Goal: Browse casually: Explore the website without a specific task or goal

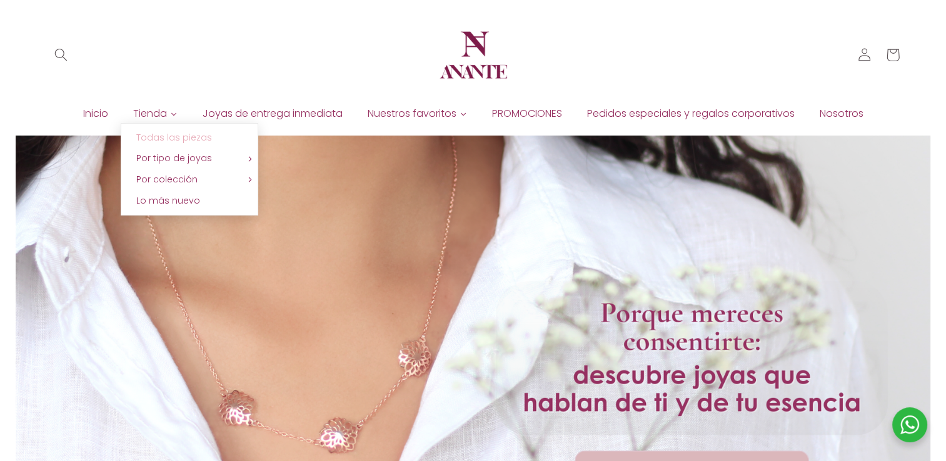
click at [174, 133] on span "Todas las piezas" at bounding box center [174, 137] width 76 height 13
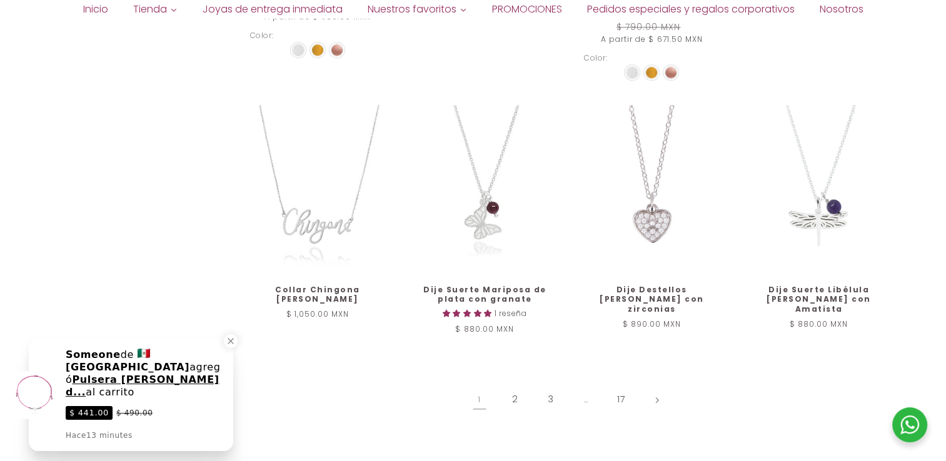
scroll to position [1314, 0]
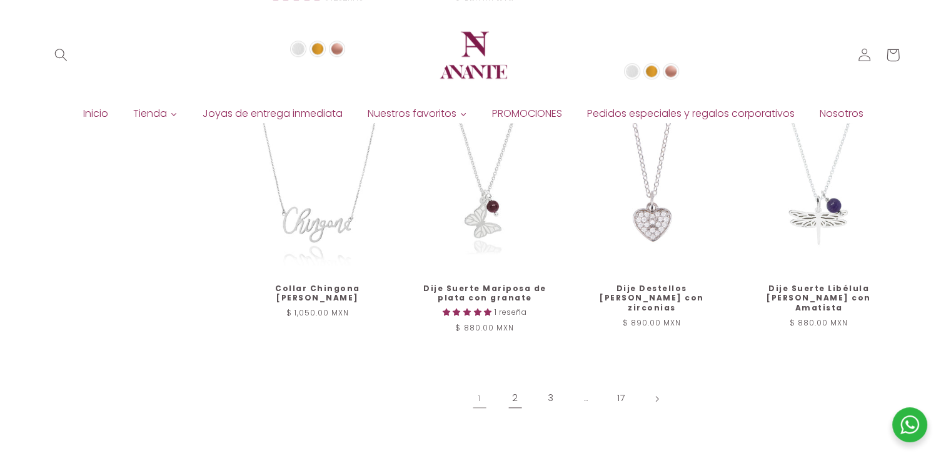
click at [513, 387] on link "2" at bounding box center [515, 398] width 29 height 29
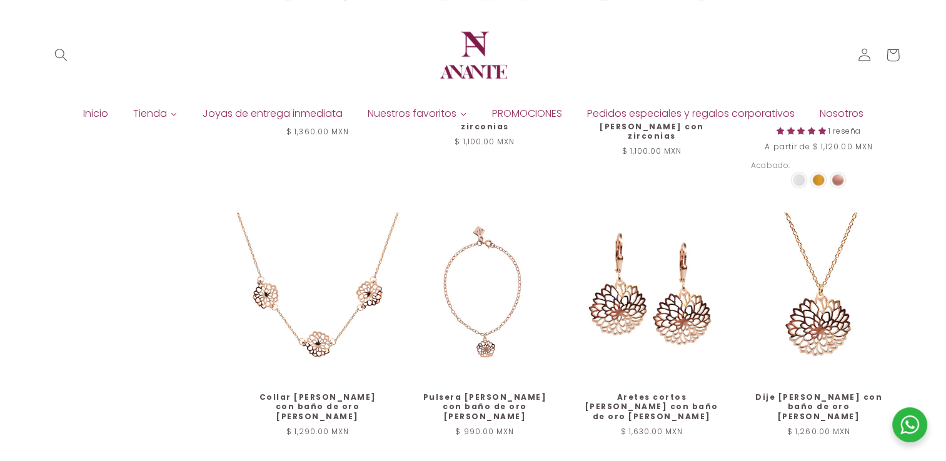
scroll to position [1295, 0]
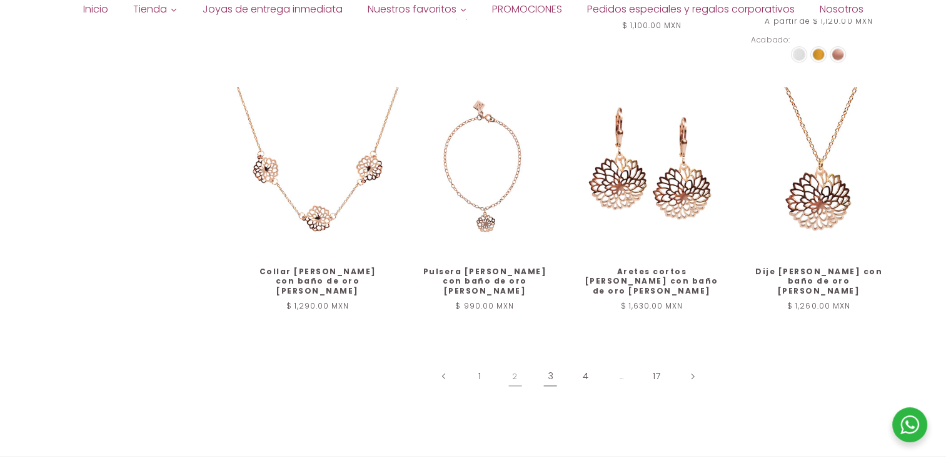
click at [549, 366] on link "3" at bounding box center [550, 376] width 29 height 29
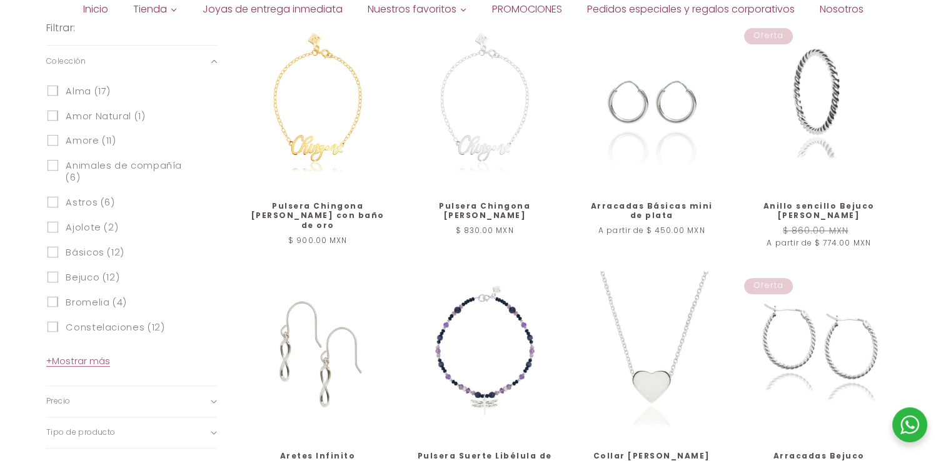
scroll to position [515, 0]
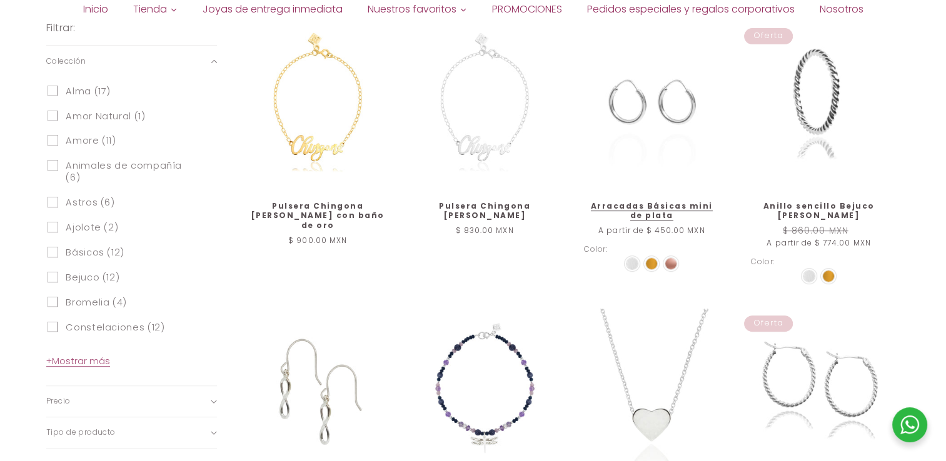
click at [673, 261] on img at bounding box center [670, 263] width 11 height 11
click at [0, 0] on input "radio" at bounding box center [0, 0] width 0 height 0
click at [654, 201] on link "Arracadas Básicas mini de plata" at bounding box center [652, 210] width 136 height 19
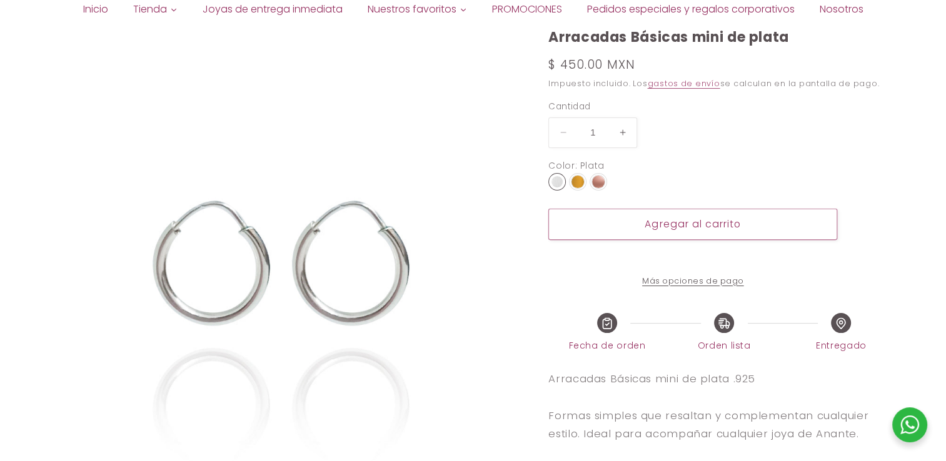
select select "{"isForProduct":true,"id":43743805309082,"title":"Plata","available":true,"pric…"
select select "{"isForProduct":false,"id":43715634987162,"title":"5","available":true,"price":…"
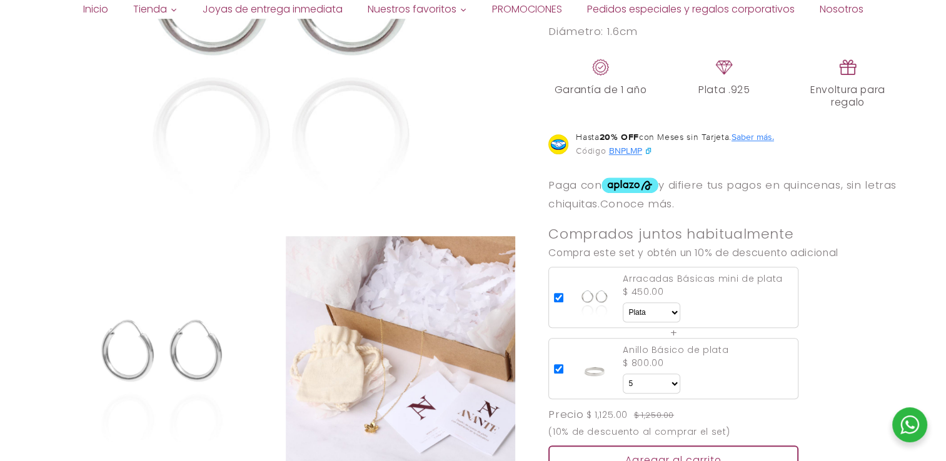
scroll to position [815, 0]
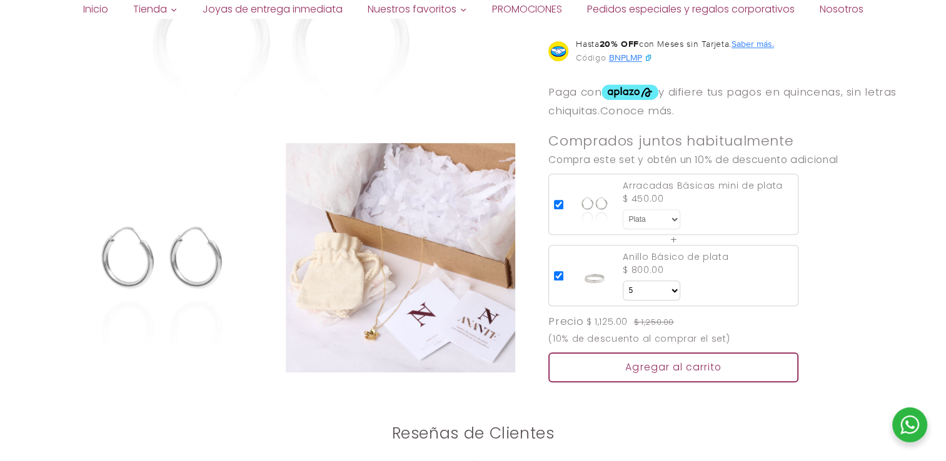
click at [673, 229] on select "Color Plata Dorado Rosa" at bounding box center [652, 219] width 58 height 20
click at [623, 221] on select "Color Plata Dorado Rosa" at bounding box center [652, 219] width 58 height 20
click at [653, 229] on select "Color Plata Dorado Rosa" at bounding box center [652, 219] width 58 height 20
click at [623, 221] on select "Color Plata Dorado Rosa" at bounding box center [652, 219] width 58 height 20
click at [656, 229] on select "Color Plata Dorado Rosa" at bounding box center [652, 219] width 58 height 20
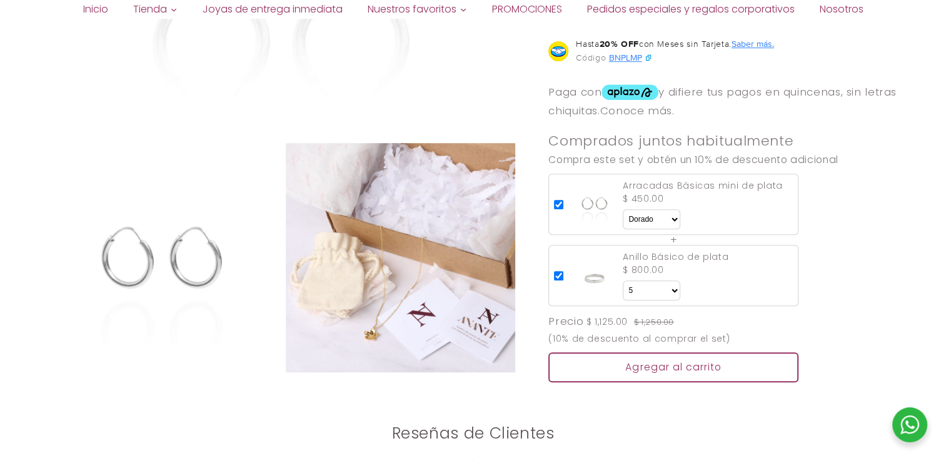
click at [623, 221] on select "Color Plata Dorado Rosa" at bounding box center [652, 219] width 58 height 20
click at [658, 229] on select "Color Plata Dorado Rosa" at bounding box center [652, 219] width 58 height 20
select select "{"isForProduct":true,"id":43743805374618,"title":"Rosa","available":true,"price…"
click at [623, 221] on select "Color Plata Dorado Rosa" at bounding box center [652, 219] width 58 height 20
click at [643, 229] on select "Color Plata Dorado Rosa" at bounding box center [652, 219] width 58 height 20
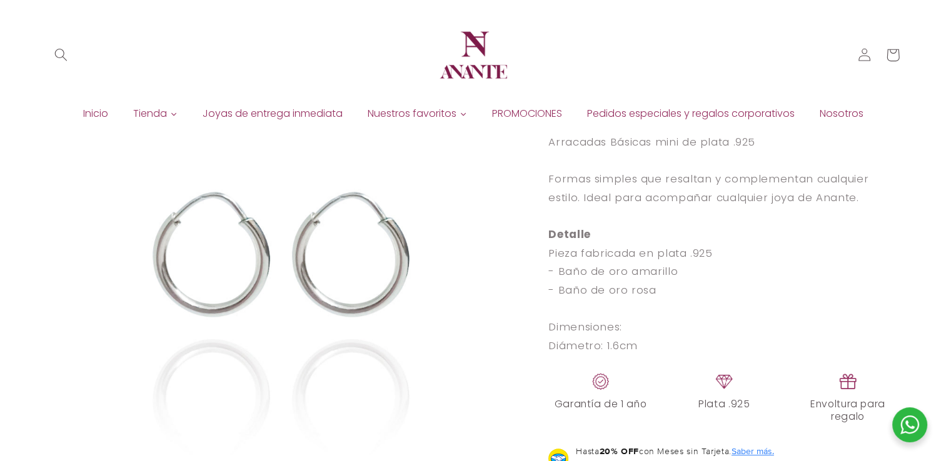
scroll to position [406, 0]
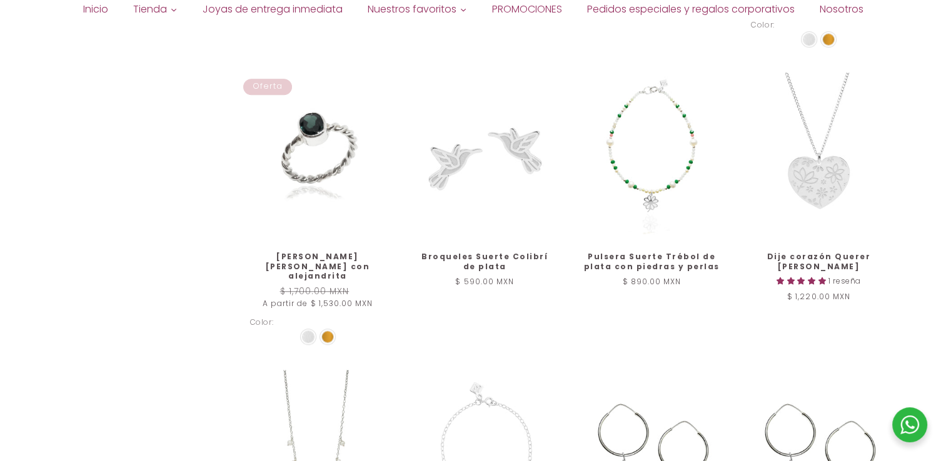
scroll to position [1315, 0]
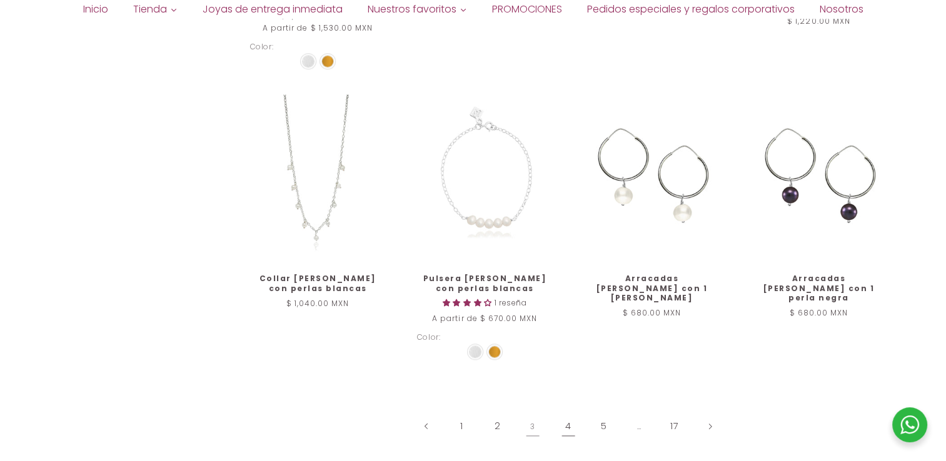
click at [563, 423] on link "4" at bounding box center [568, 426] width 29 height 29
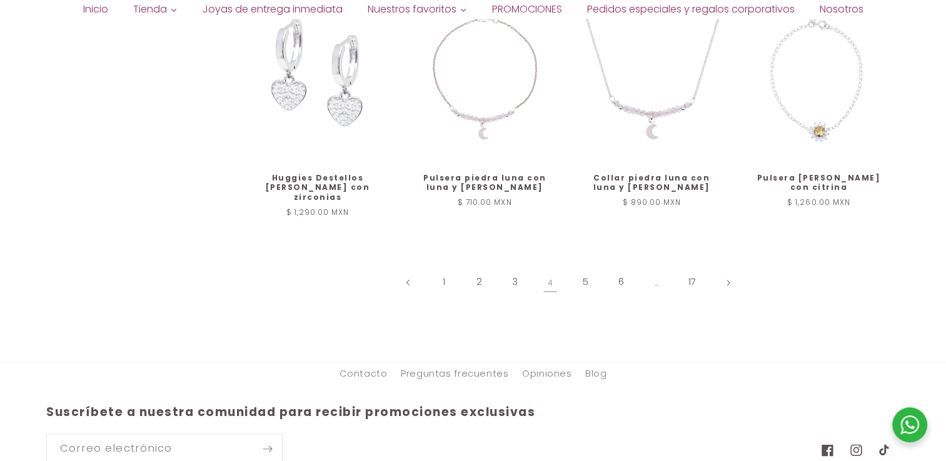
scroll to position [1380, 0]
click at [583, 268] on link "5" at bounding box center [585, 282] width 29 height 29
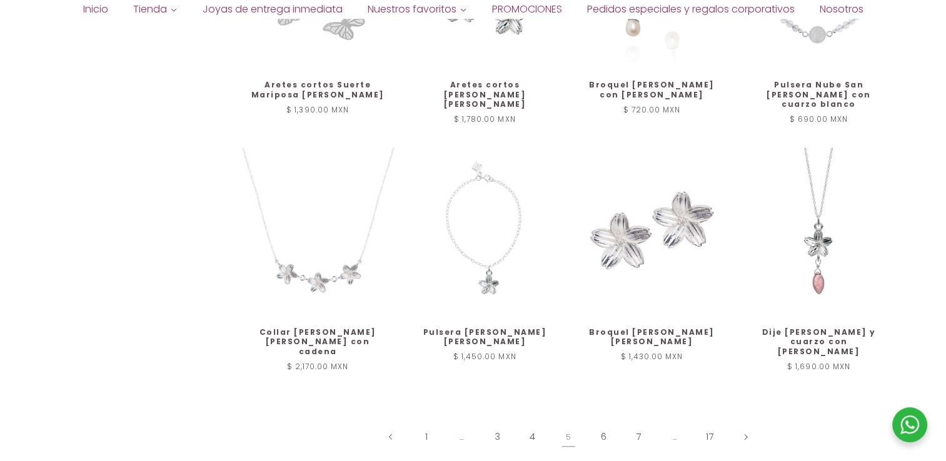
scroll to position [1193, 0]
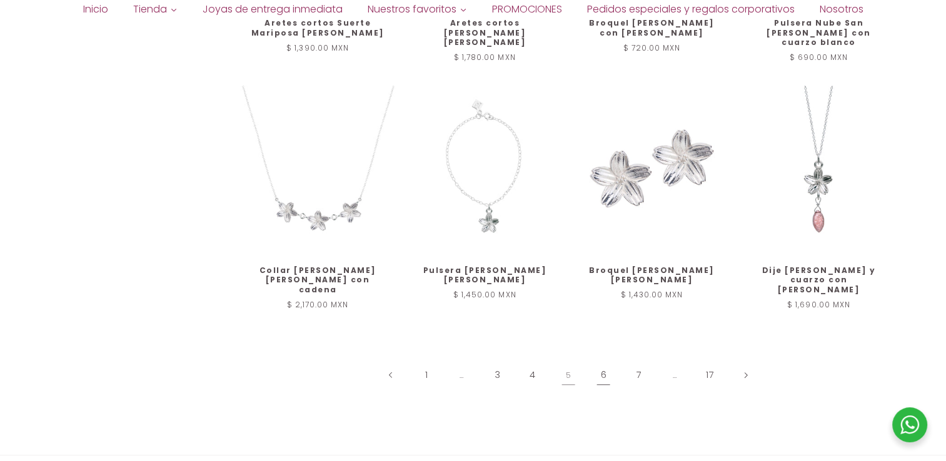
click at [597, 361] on link "6" at bounding box center [603, 375] width 29 height 29
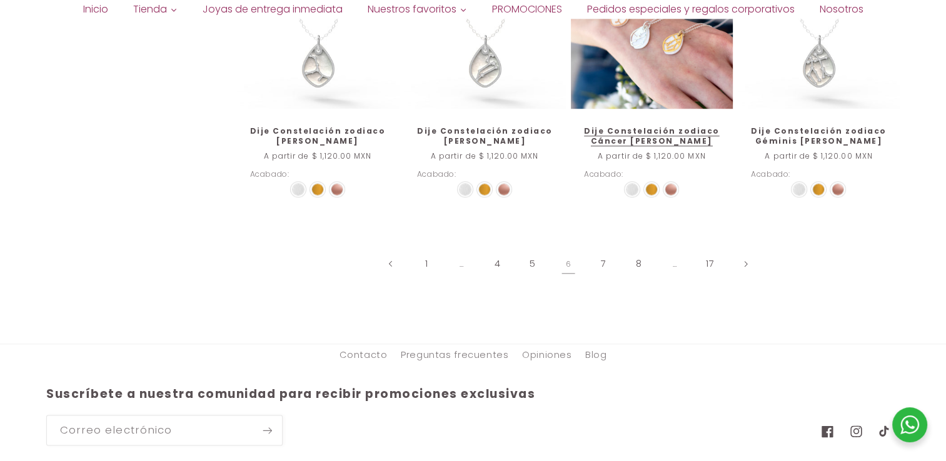
scroll to position [1360, 0]
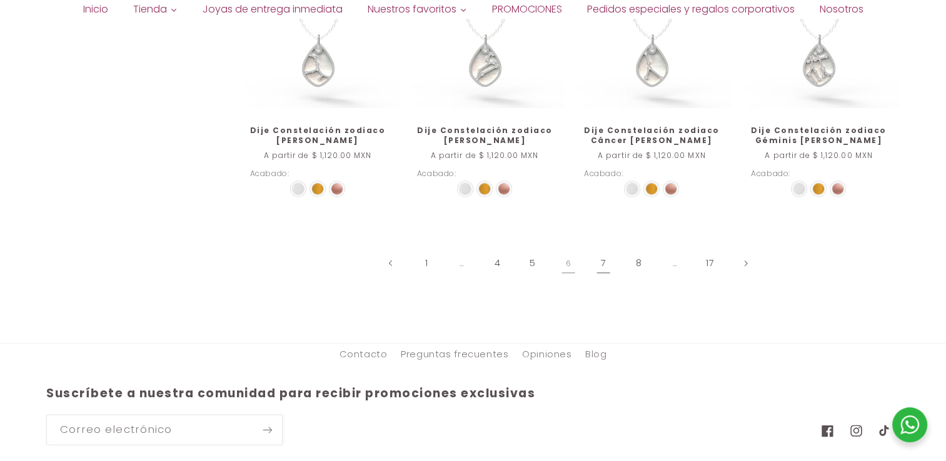
click at [596, 249] on link "7" at bounding box center [603, 263] width 29 height 29
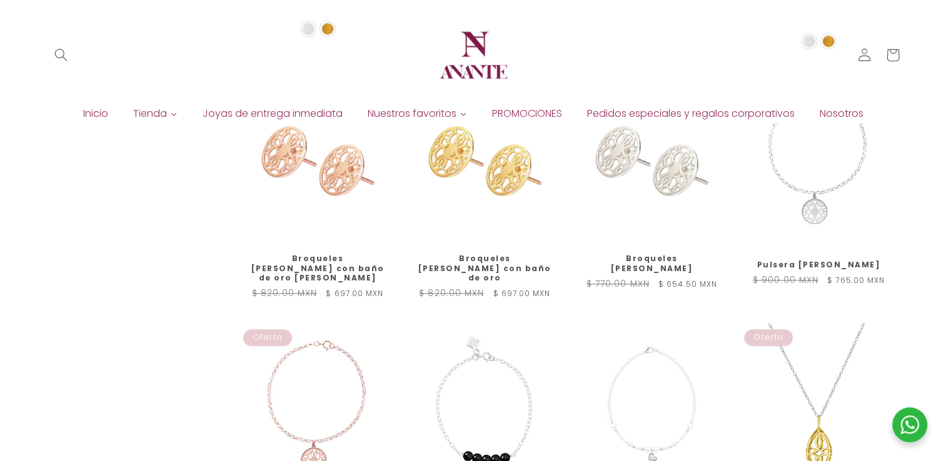
scroll to position [1025, 0]
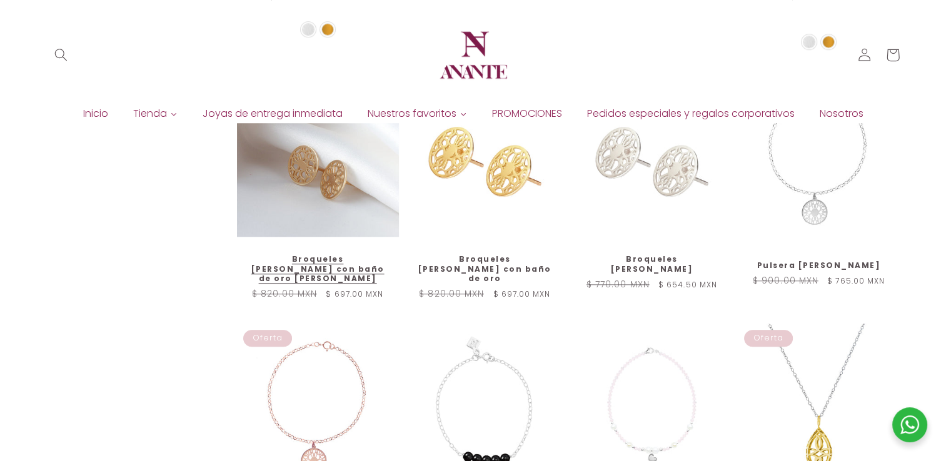
click at [315, 254] on link "Broqueles [PERSON_NAME] con baño de oro [PERSON_NAME]" at bounding box center [318, 268] width 136 height 29
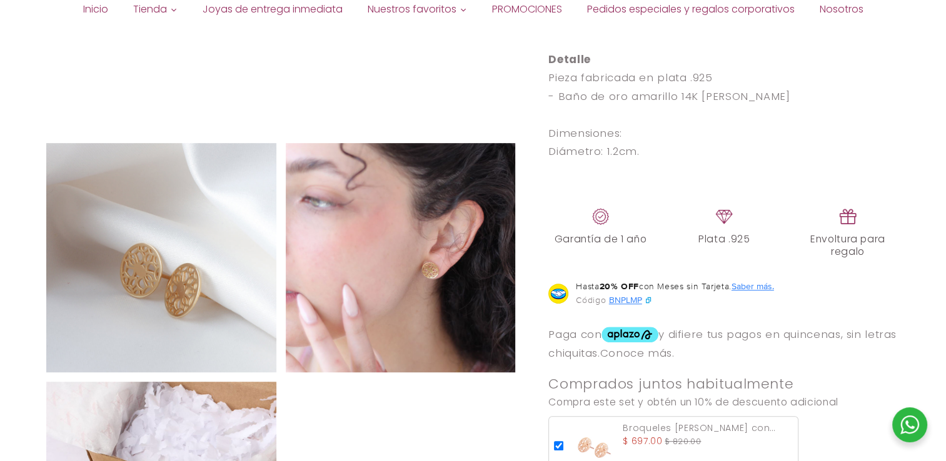
scroll to position [596, 0]
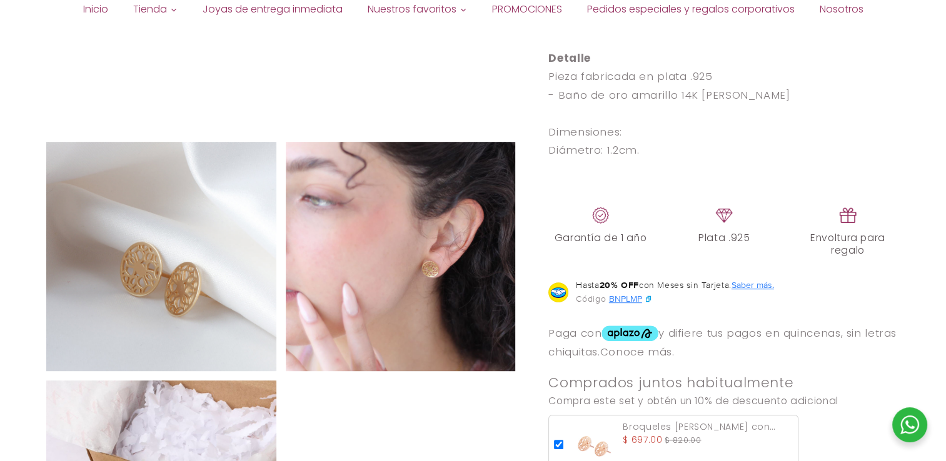
click at [370, 230] on img at bounding box center [401, 255] width 230 height 229
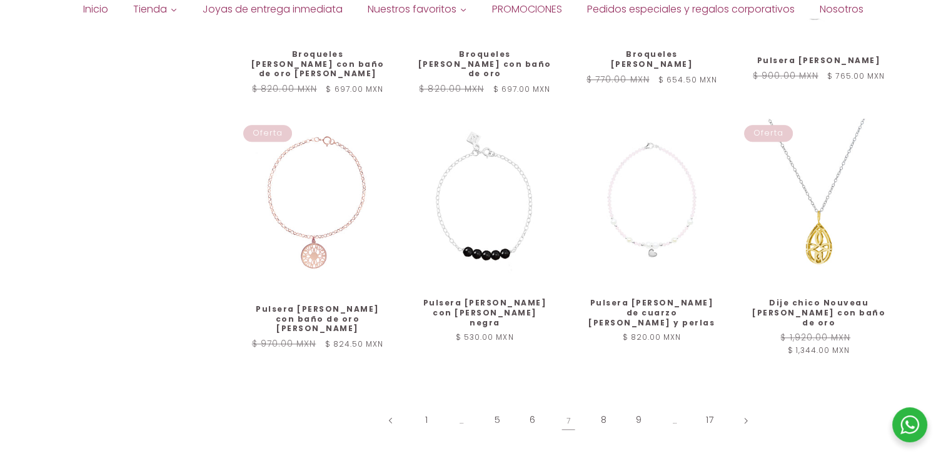
scroll to position [1230, 0]
click at [596, 406] on link "8" at bounding box center [603, 420] width 29 height 29
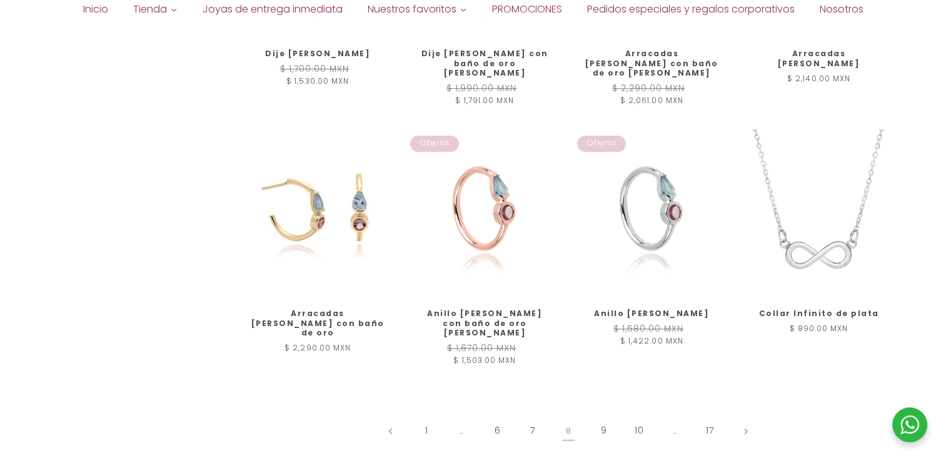
scroll to position [1201, 0]
click at [605, 416] on link "9" at bounding box center [603, 430] width 29 height 29
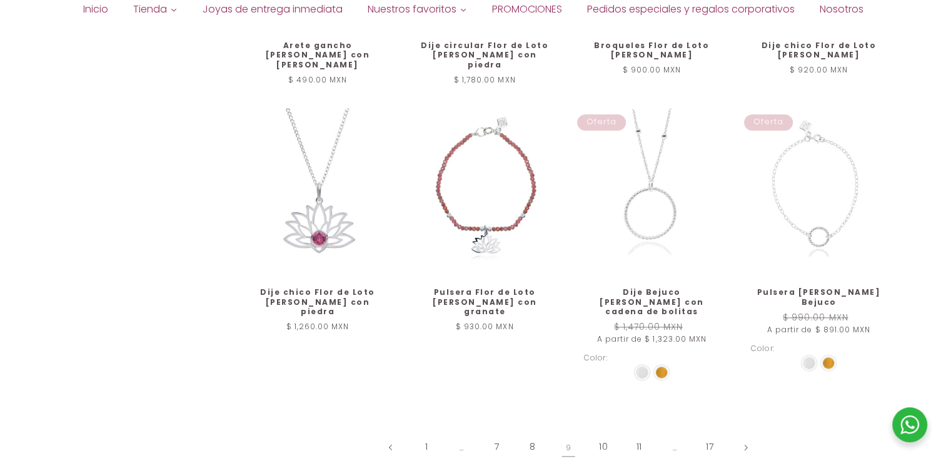
scroll to position [1220, 0]
click at [600, 433] on link "10" at bounding box center [603, 447] width 29 height 29
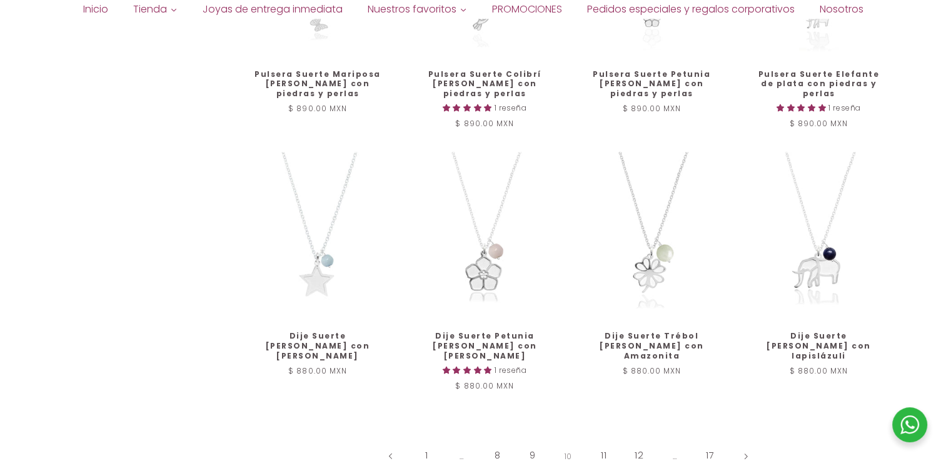
scroll to position [1243, 0]
click at [608, 441] on link "11" at bounding box center [603, 455] width 29 height 29
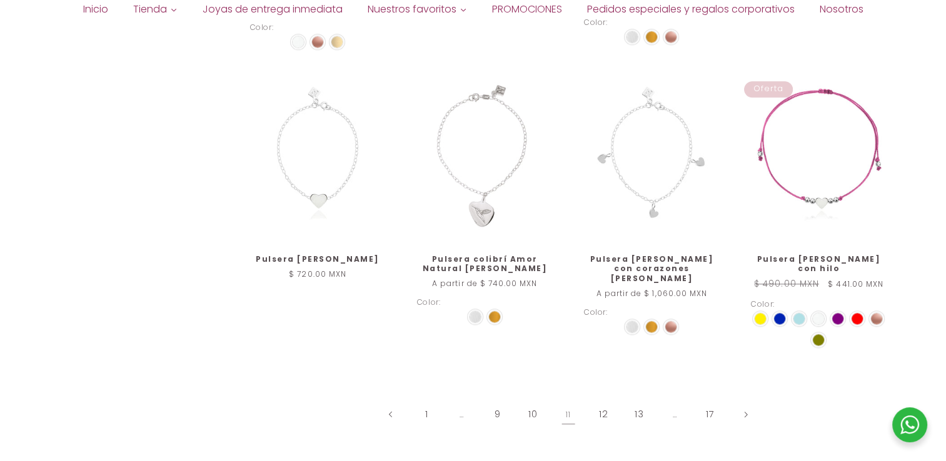
scroll to position [1243, 0]
click at [606, 399] on link "12" at bounding box center [603, 413] width 29 height 29
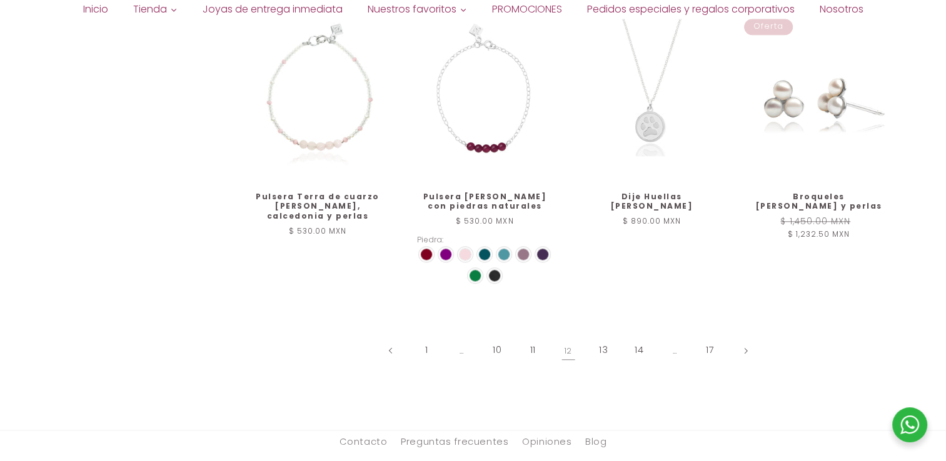
scroll to position [1366, 0]
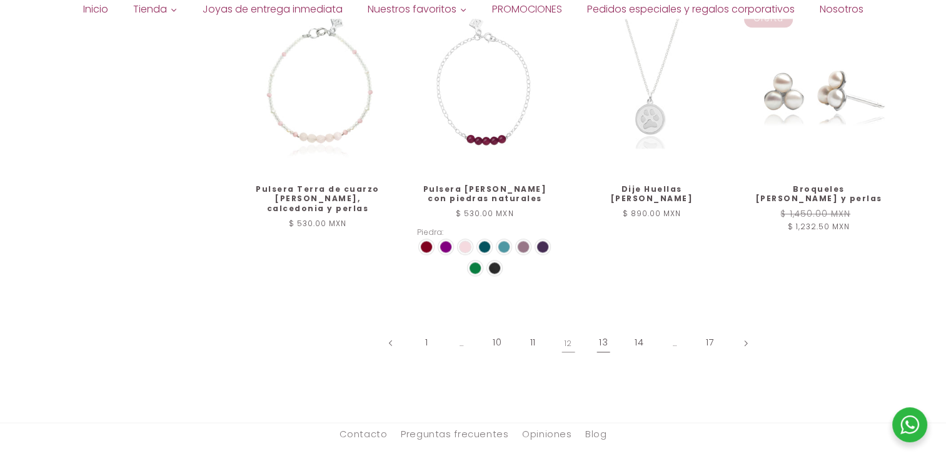
click at [597, 346] on link "13" at bounding box center [603, 343] width 29 height 29
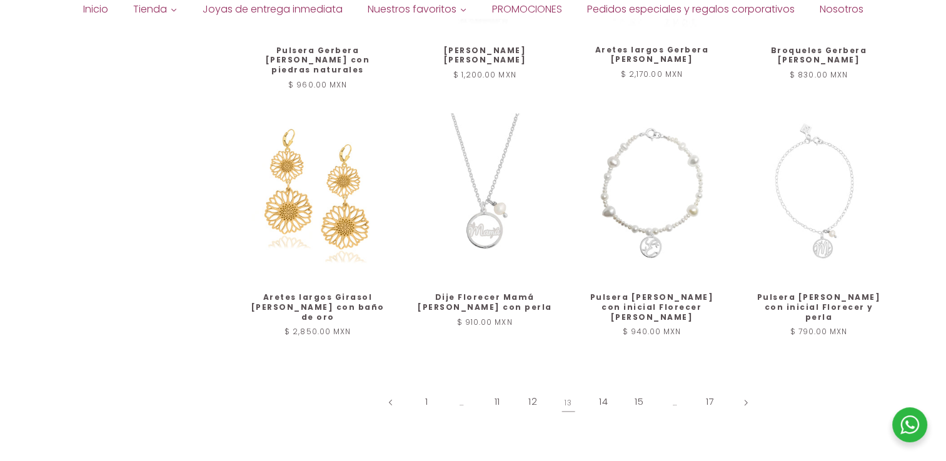
scroll to position [1232, 0]
click at [600, 387] on link "14" at bounding box center [603, 401] width 29 height 29
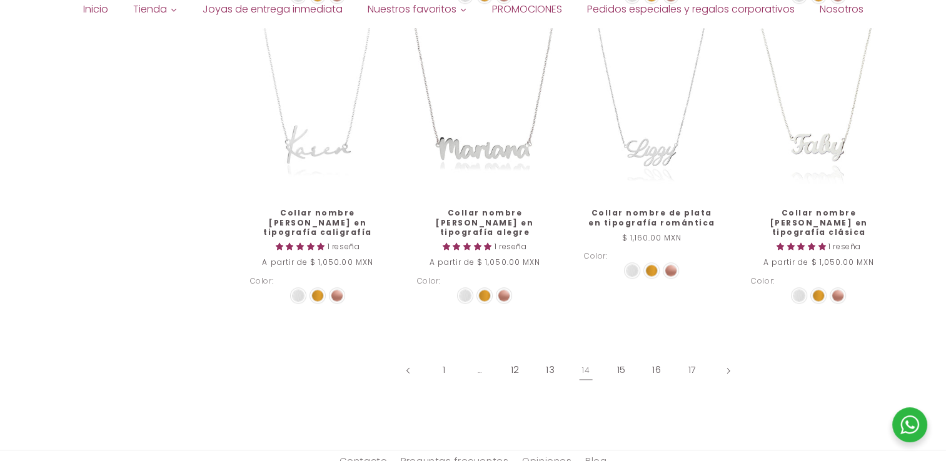
scroll to position [1369, 0]
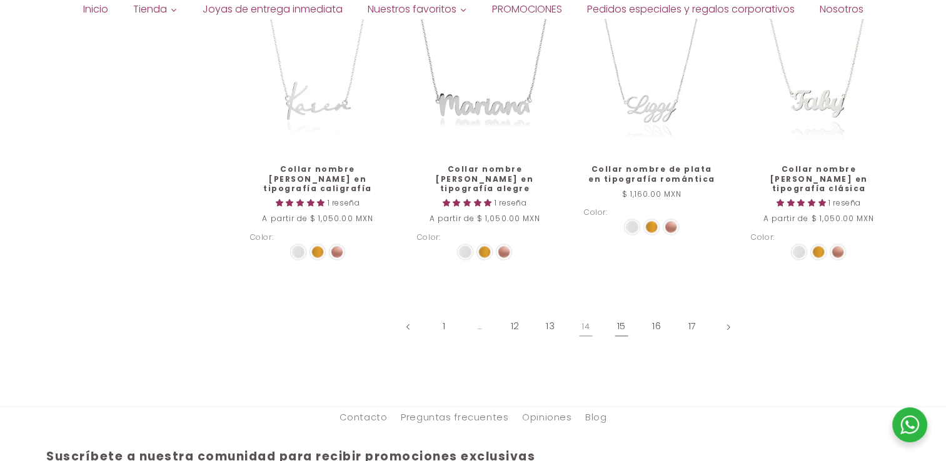
click at [624, 313] on link "15" at bounding box center [621, 327] width 29 height 29
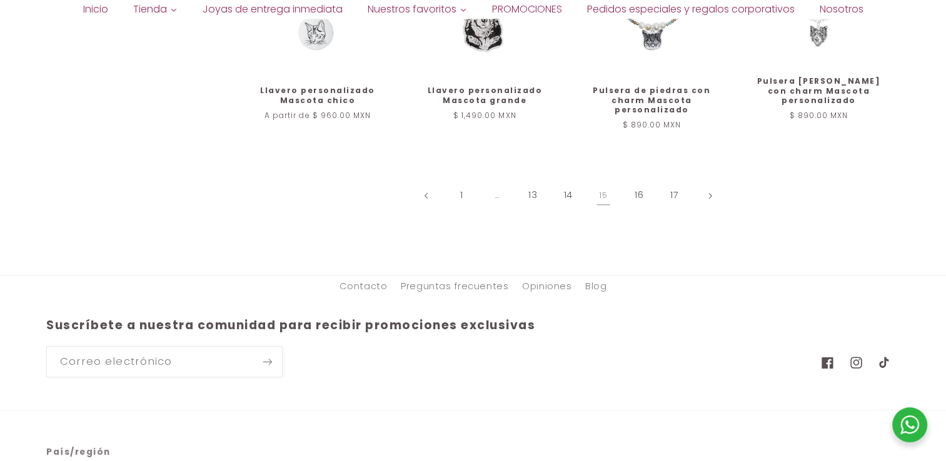
scroll to position [1354, 0]
click at [629, 181] on link "16" at bounding box center [638, 195] width 29 height 29
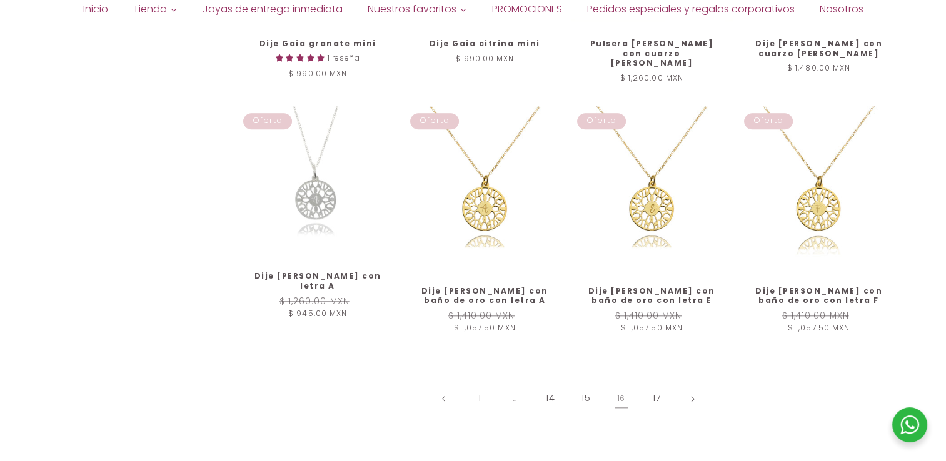
scroll to position [1208, 0]
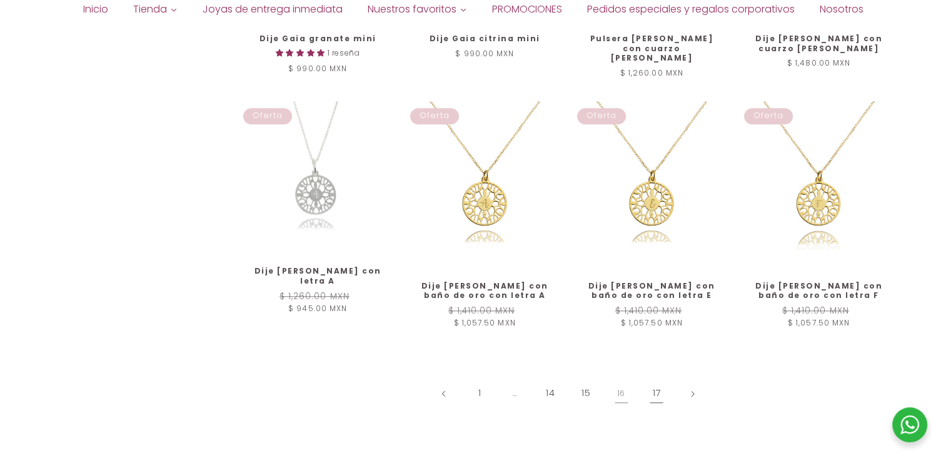
click at [658, 382] on link "17" at bounding box center [656, 393] width 29 height 29
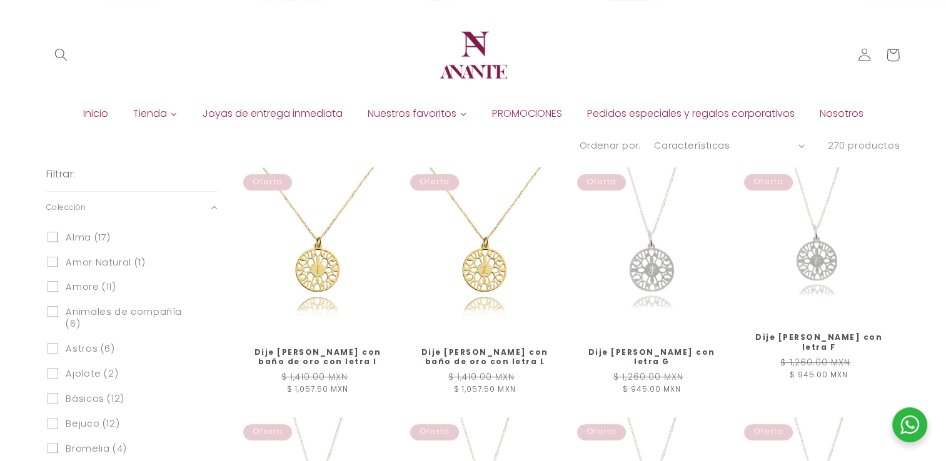
scroll to position [346, 0]
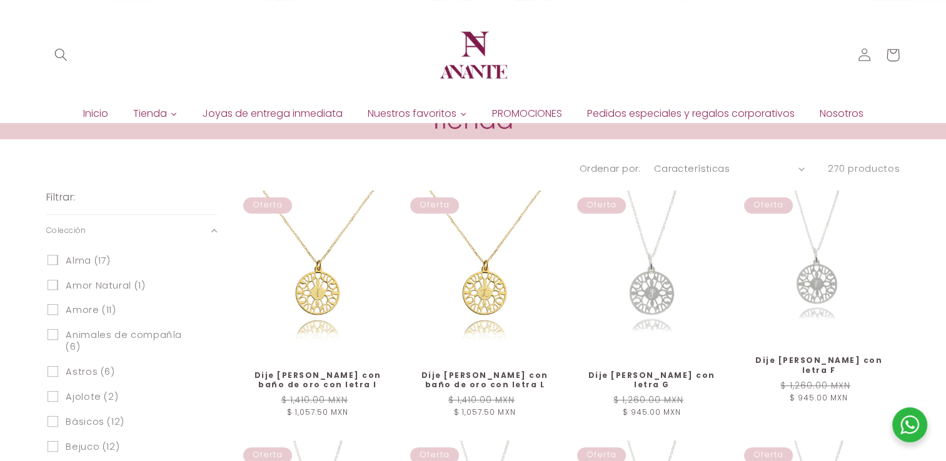
click at [508, 111] on span "PROMOCIONES" at bounding box center [527, 114] width 70 height 14
